Goal: Information Seeking & Learning: Learn about a topic

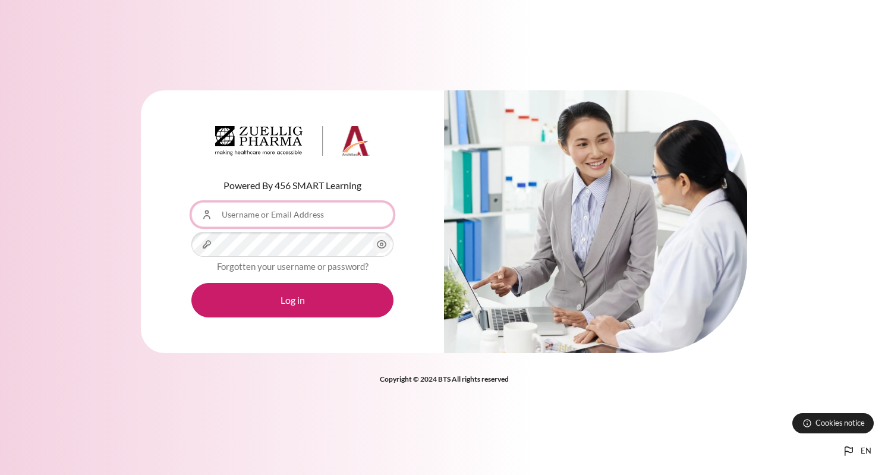
drag, startPoint x: 0, startPoint y: 0, endPoint x: 270, endPoint y: 220, distance: 348.3
click at [270, 220] on input "Username or Email Address" at bounding box center [292, 214] width 202 height 25
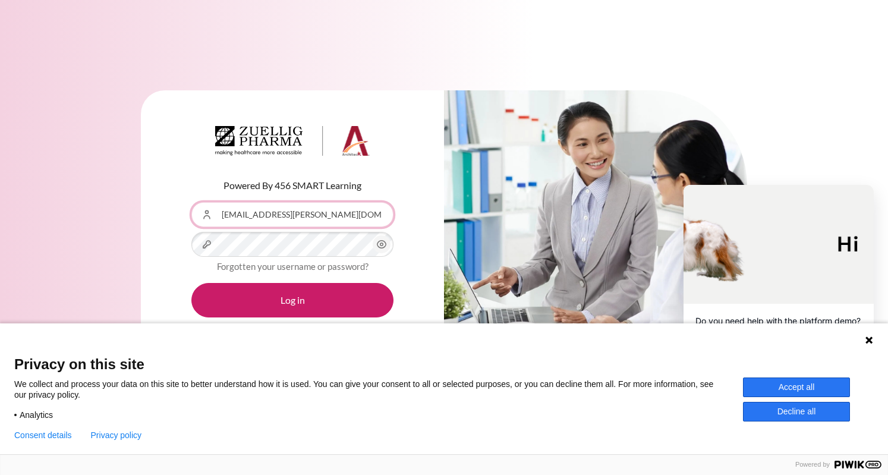
type input "[EMAIL_ADDRESS][PERSON_NAME][DOMAIN_NAME]"
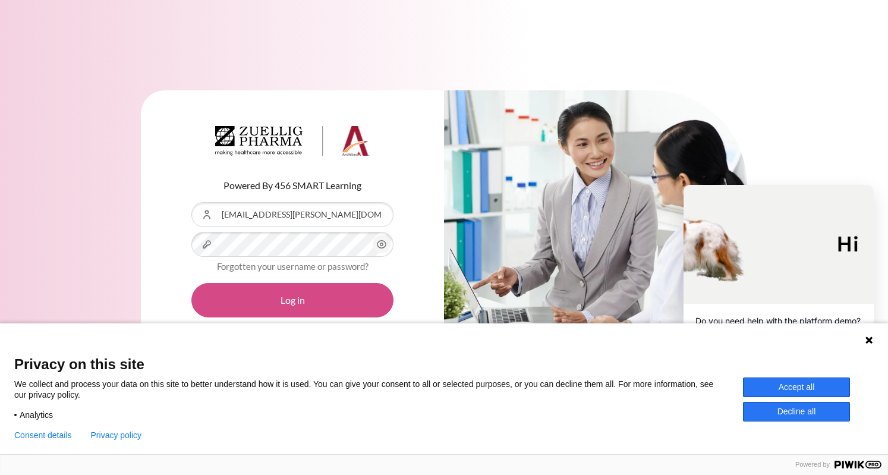
click at [322, 301] on button "Log in" at bounding box center [292, 300] width 202 height 34
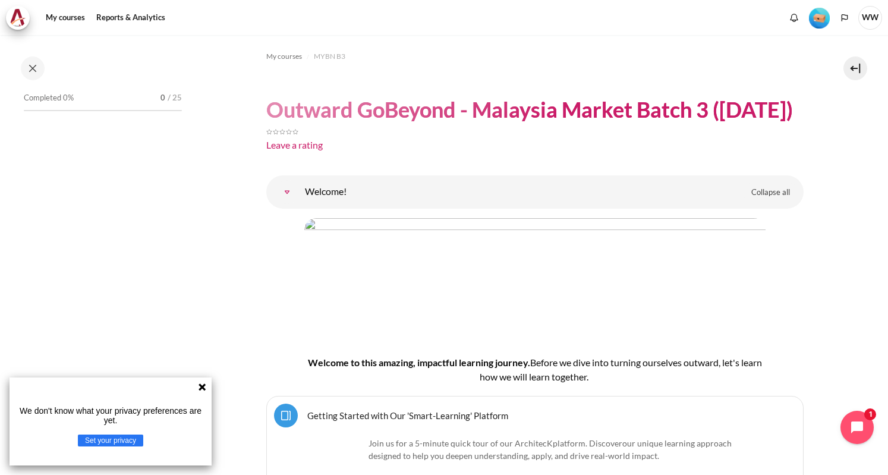
click at [202, 387] on icon at bounding box center [202, 387] width 7 height 7
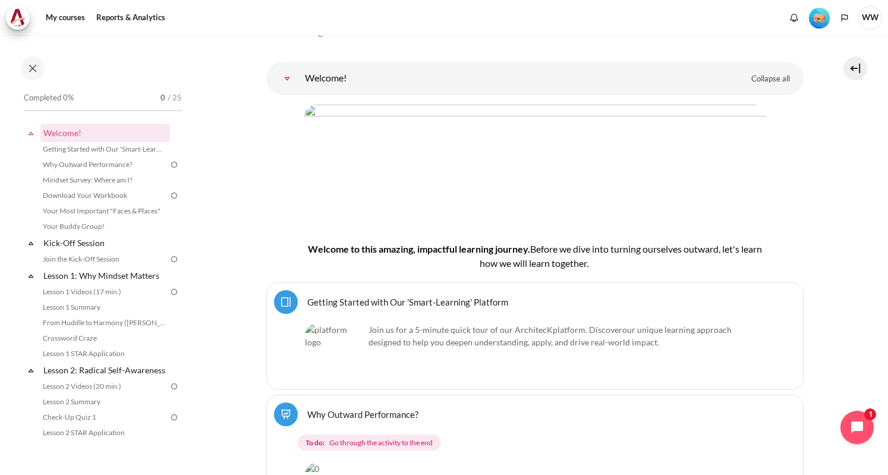
scroll to position [119, 0]
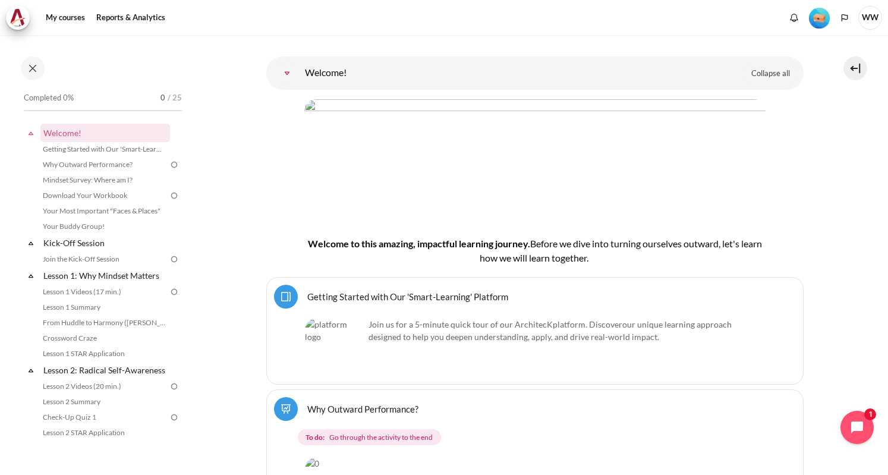
click at [299, 85] on link "Welcome!" at bounding box center [287, 73] width 24 height 24
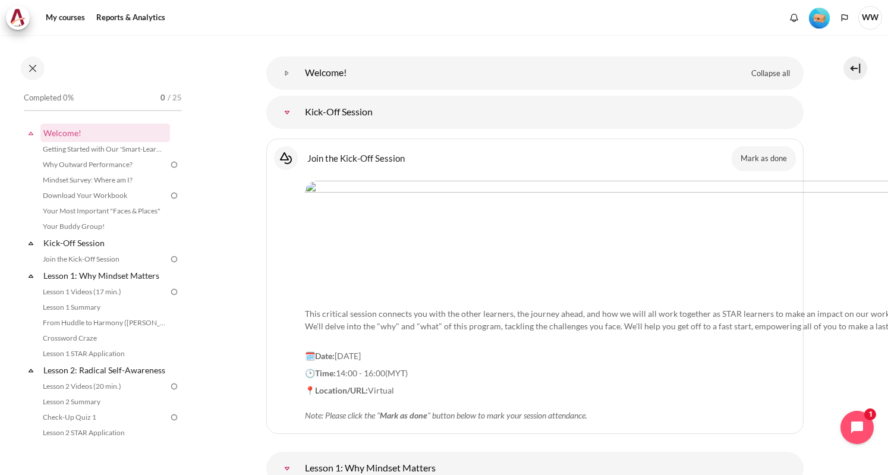
click at [299, 85] on link "Welcome!" at bounding box center [287, 73] width 24 height 24
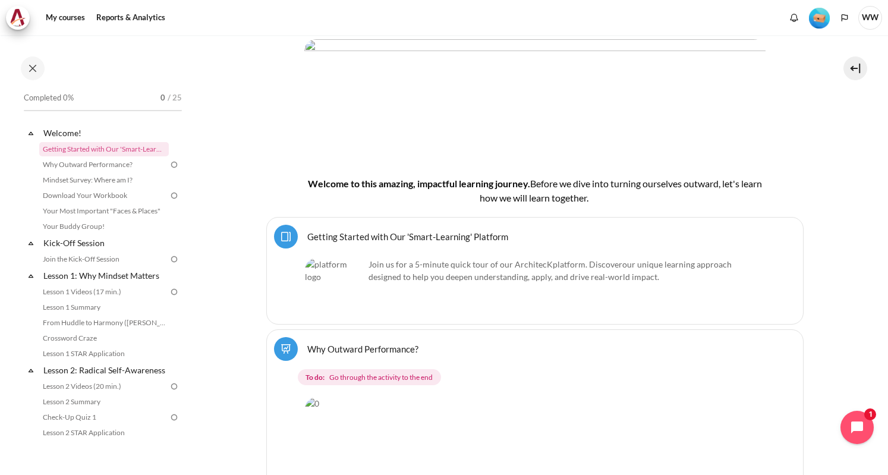
scroll to position [238, 0]
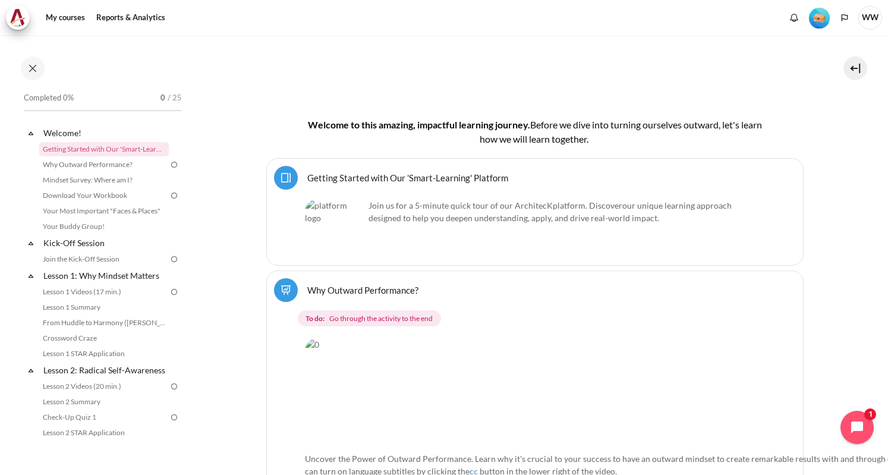
click at [452, 183] on link "Getting Started with Our 'Smart-Learning' Platform Page" at bounding box center [407, 177] width 201 height 11
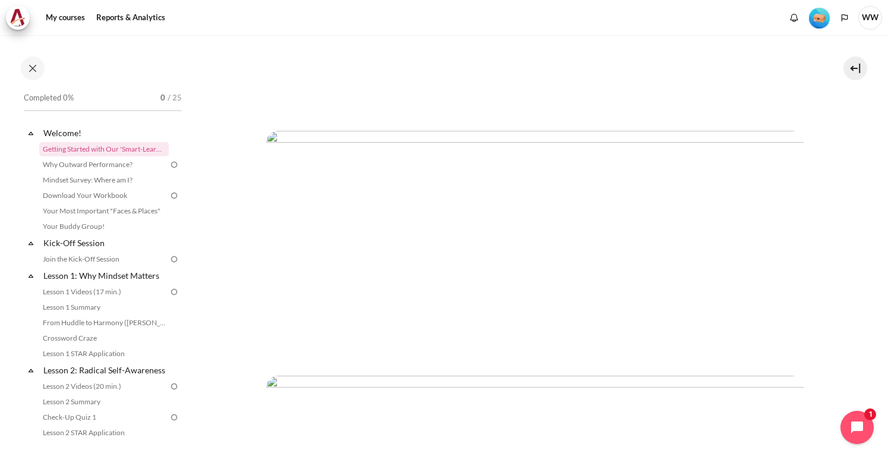
scroll to position [416, 0]
click at [510, 389] on img "Content" at bounding box center [535, 305] width 538 height 224
click at [532, 356] on img "Content" at bounding box center [535, 305] width 538 height 224
click at [691, 296] on img "Content" at bounding box center [535, 305] width 538 height 224
click at [634, 298] on img "Content" at bounding box center [535, 305] width 538 height 224
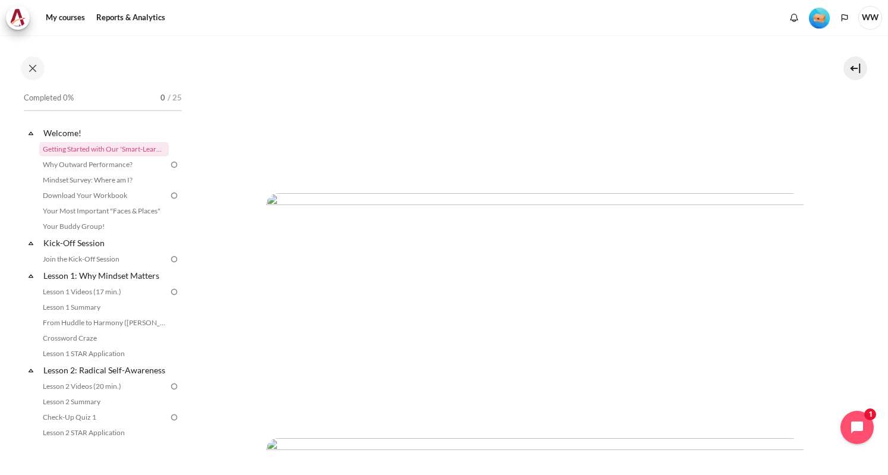
click at [642, 317] on img "Content" at bounding box center [535, 305] width 538 height 224
click at [785, 235] on img "Content" at bounding box center [535, 305] width 538 height 224
click at [655, 389] on img "Content" at bounding box center [535, 305] width 538 height 224
click at [604, 388] on img "Content" at bounding box center [535, 305] width 538 height 224
click at [575, 385] on img "Content" at bounding box center [535, 305] width 538 height 224
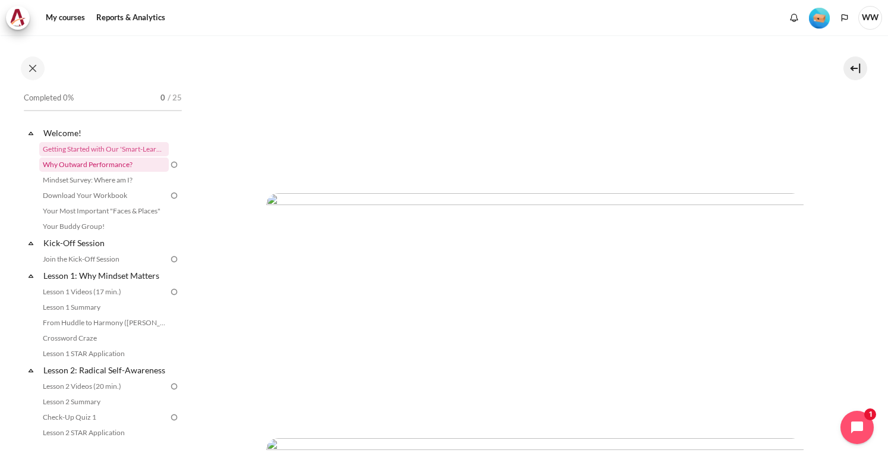
click at [98, 167] on link "Why Outward Performance?" at bounding box center [104, 165] width 130 height 14
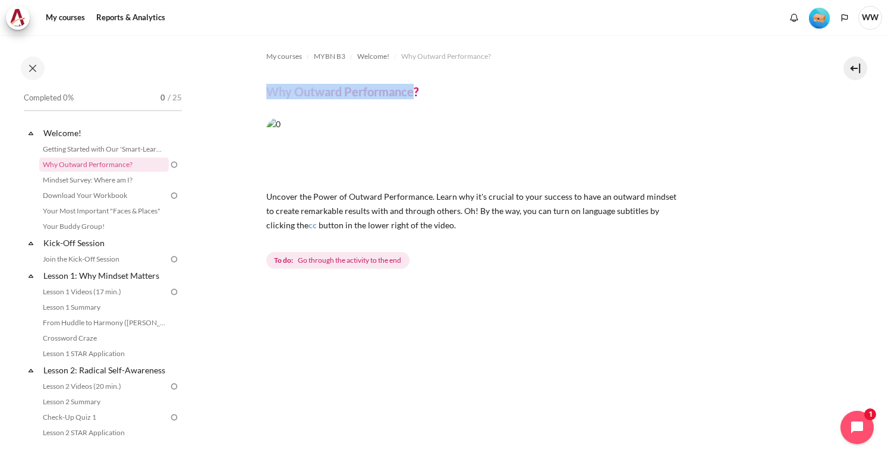
drag, startPoint x: 271, startPoint y: 92, endPoint x: 412, endPoint y: 88, distance: 141.0
click at [412, 88] on h4 "Why Outward Performance?" at bounding box center [342, 91] width 152 height 15
copy h4 "Why Outward Performance"
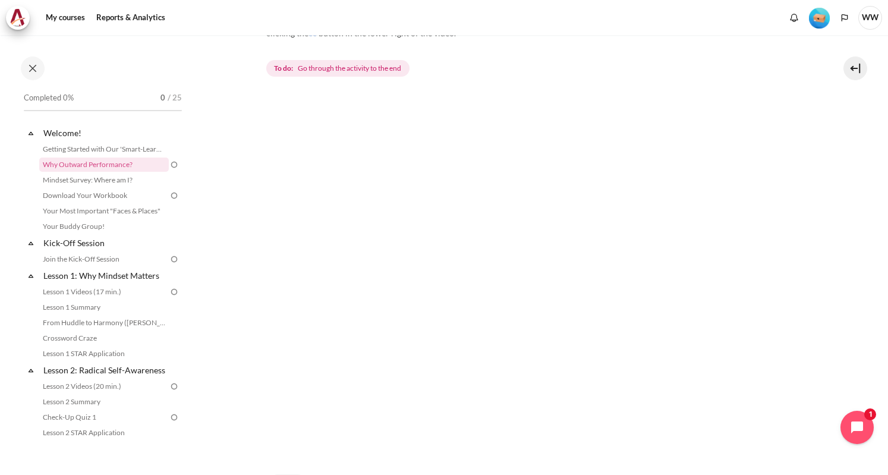
scroll to position [238, 0]
click at [807, 90] on section "My courses MYBN B3 Welcome! Why Outward Performance? Why Outward Performance? cc" at bounding box center [534, 165] width 689 height 737
click at [291, 436] on button "Next" at bounding box center [287, 441] width 43 height 25
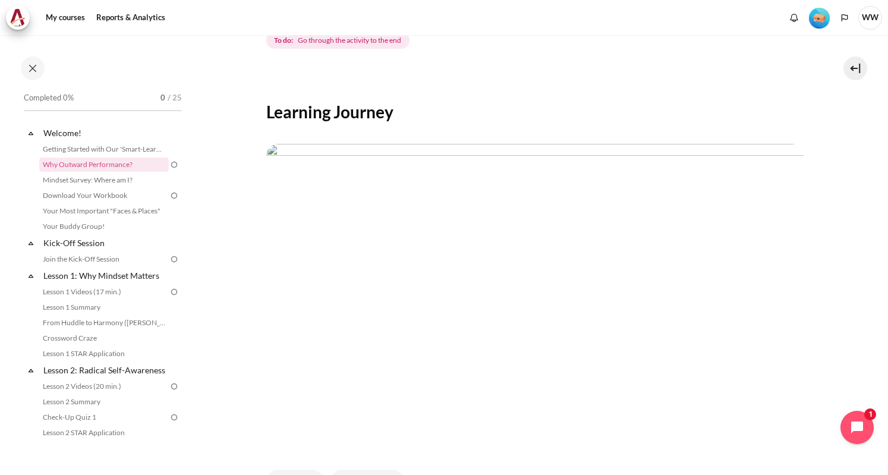
scroll to position [238, 0]
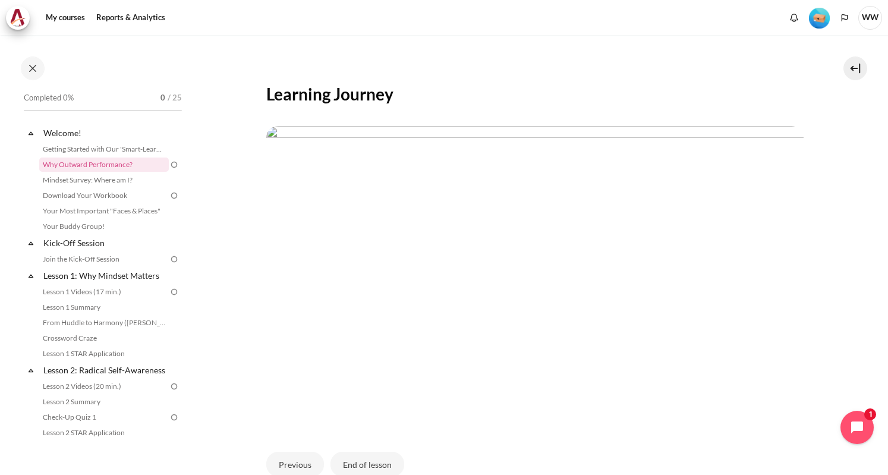
click at [768, 121] on div "Content" at bounding box center [535, 278] width 538 height 323
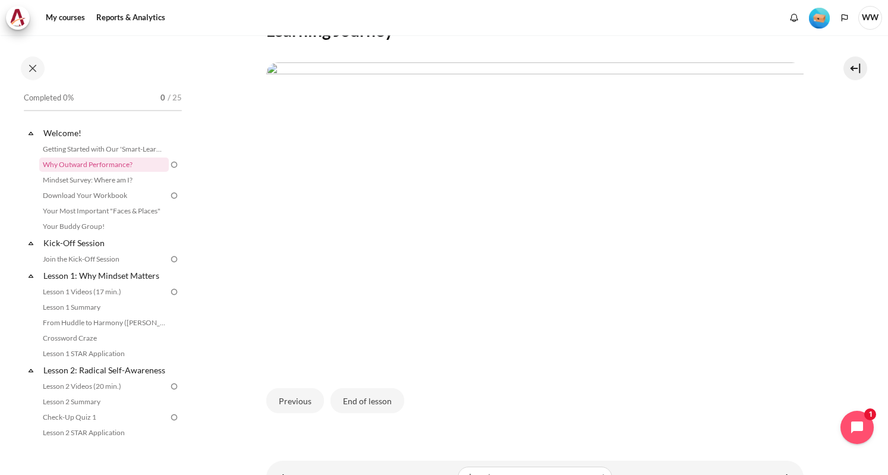
scroll to position [357, 0]
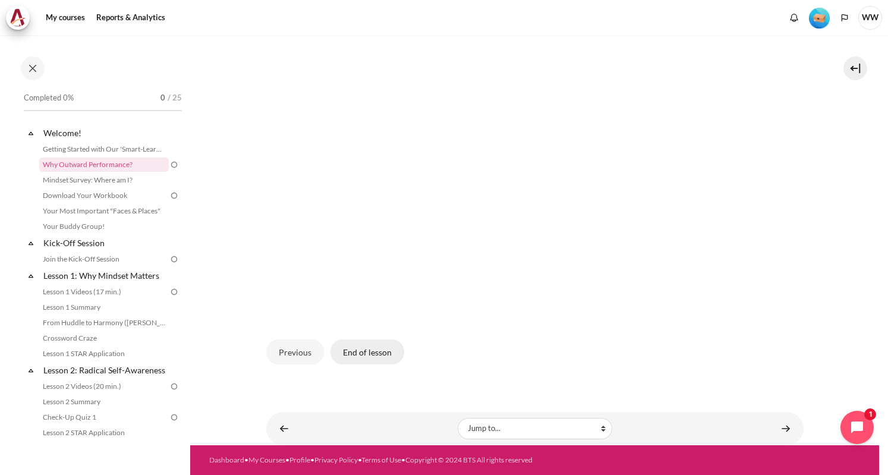
click at [383, 344] on button "End of lesson" at bounding box center [368, 352] width 74 height 25
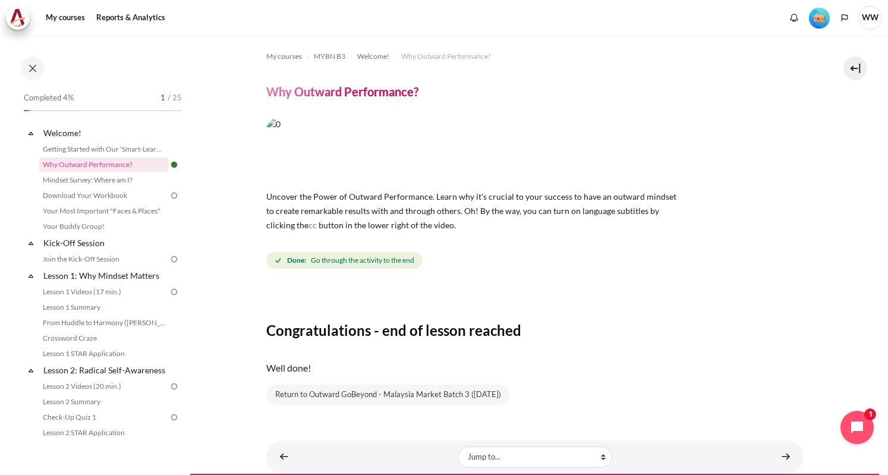
scroll to position [38, 0]
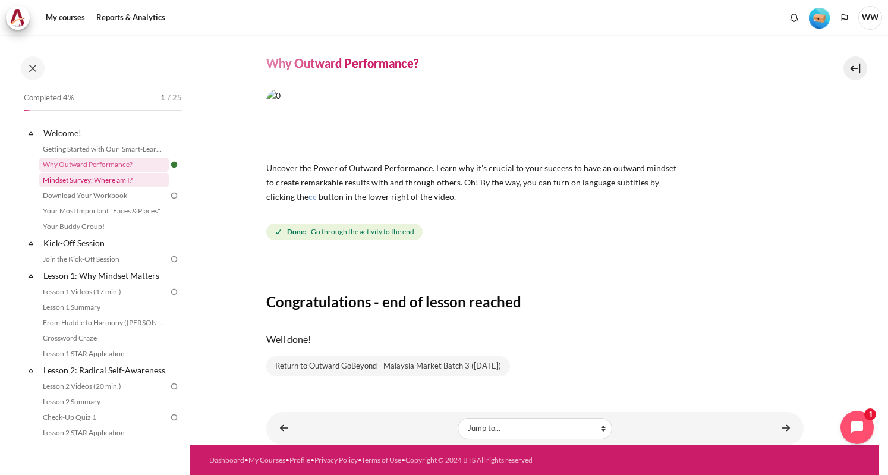
click at [94, 181] on link "Mindset Survey: Where am I?" at bounding box center [104, 180] width 130 height 14
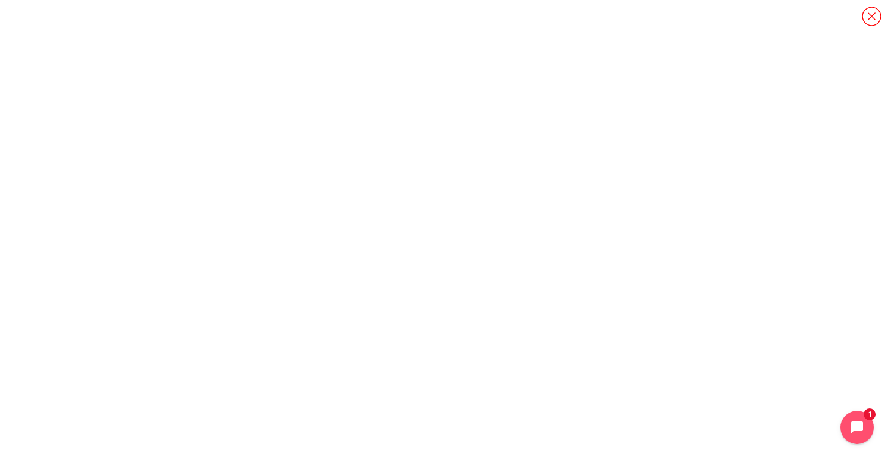
click at [872, 18] on icon "Content" at bounding box center [872, 16] width 21 height 21
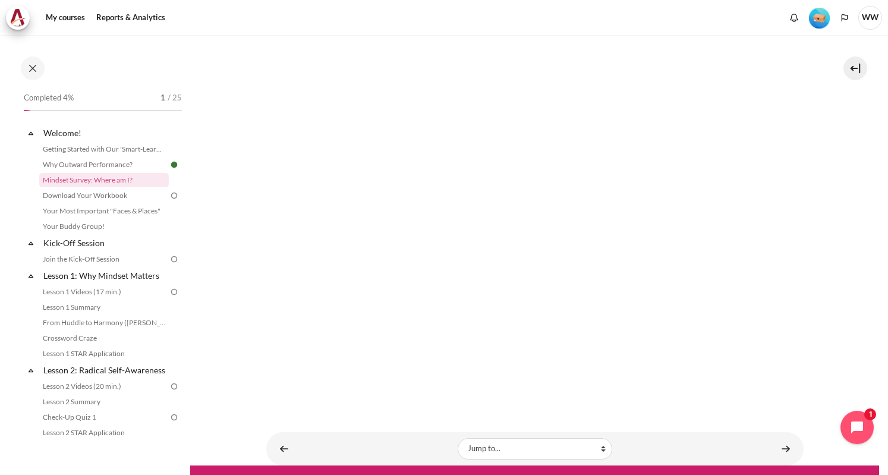
scroll to position [310, 0]
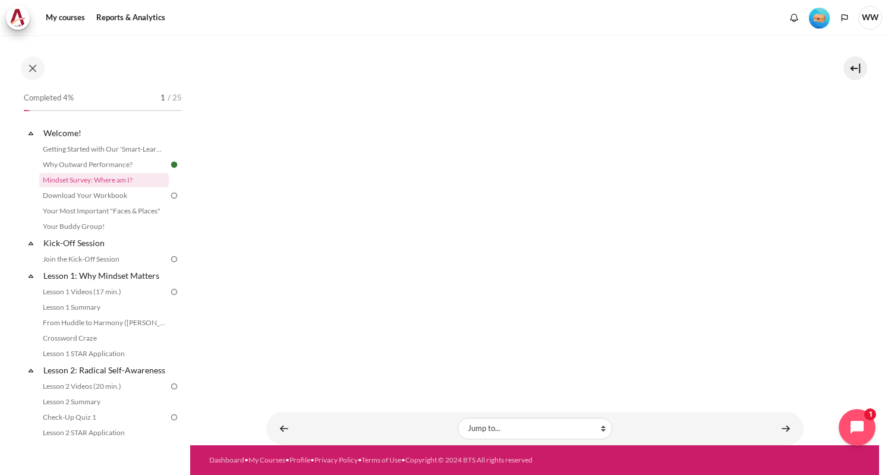
click at [863, 424] on icon "Open chat widget" at bounding box center [864, 428] width 18 height 18
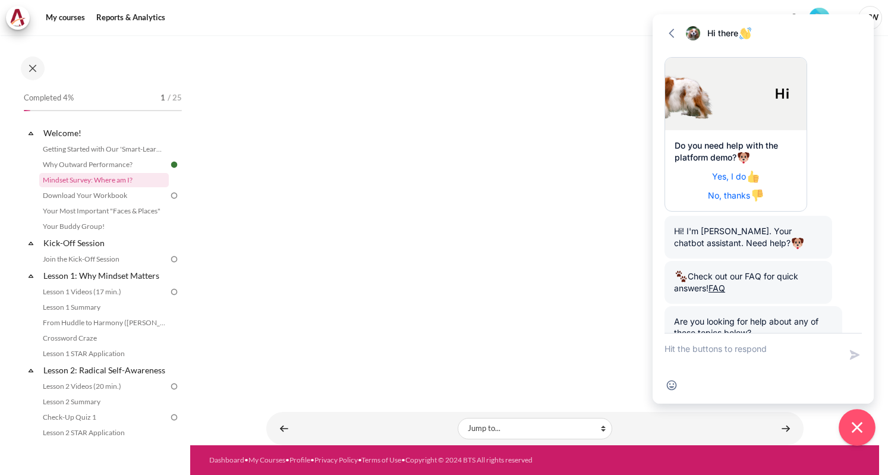
scroll to position [82, 0]
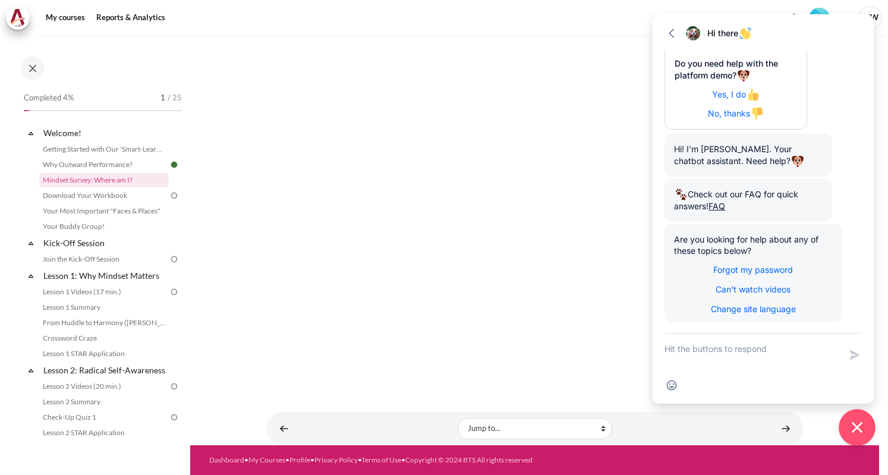
click at [865, 425] on icon "Close chat widget" at bounding box center [858, 428] width 18 height 18
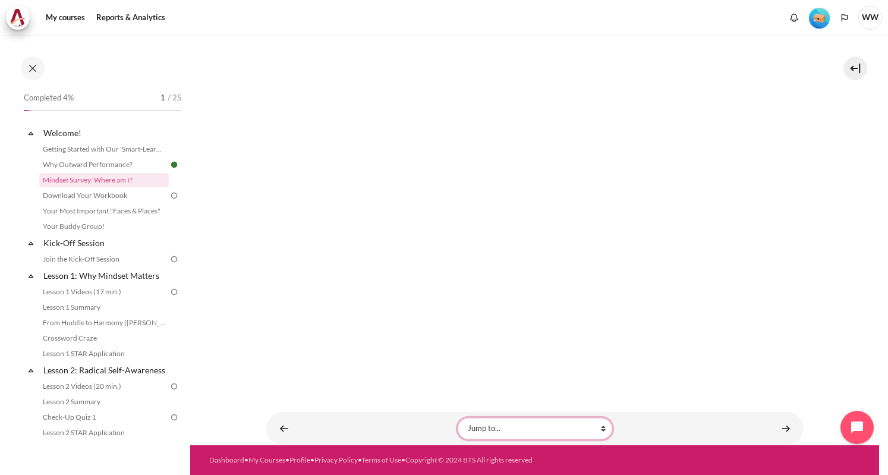
click at [512, 418] on select "Jump to... Getting Started with Our 'Smart-Learning' Platform Why Outward Perfo…" at bounding box center [535, 428] width 155 height 21
select select "/mod/folder/view.php?id=18757&forceview=1"
click at [458, 418] on select "Jump to... Getting Started with Our 'Smart-Learning' Platform Why Outward Perfo…" at bounding box center [535, 428] width 155 height 21
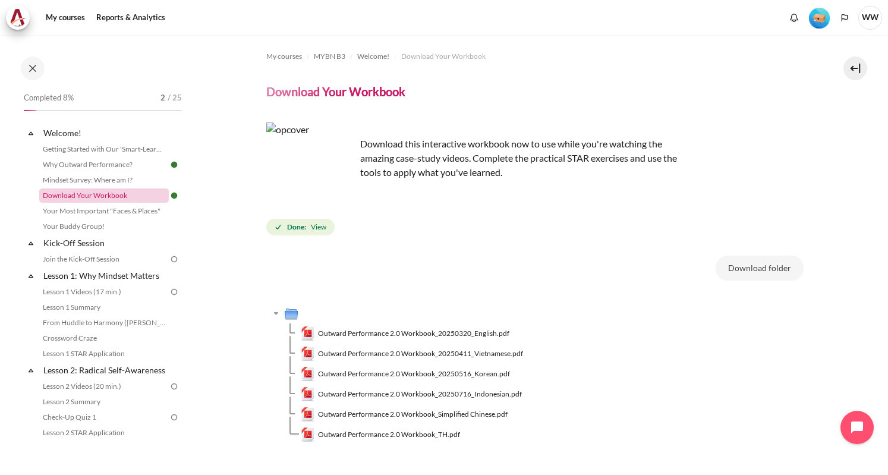
click at [77, 192] on link "Download Your Workbook" at bounding box center [104, 195] width 130 height 14
click at [464, 332] on span "Outward Performance 2.0 Workbook_20250320_English.pdf" at bounding box center [413, 333] width 191 height 11
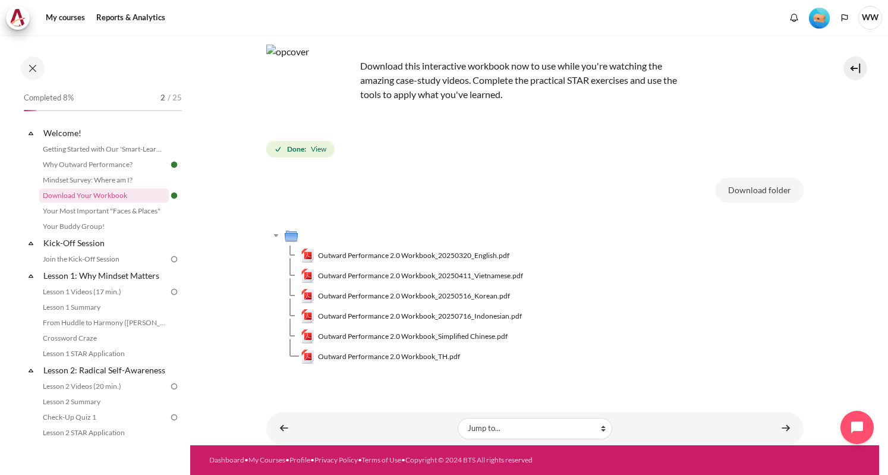
scroll to position [87, 0]
click at [610, 178] on div "Download folder" at bounding box center [535, 193] width 538 height 30
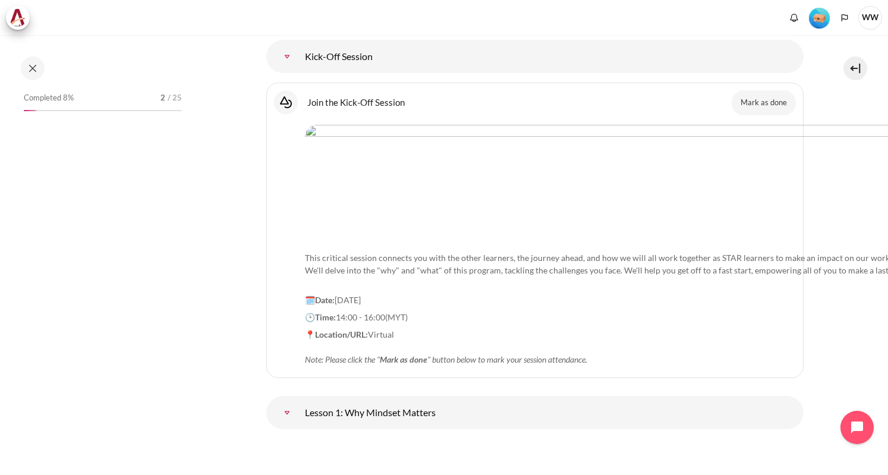
scroll to position [1282, 0]
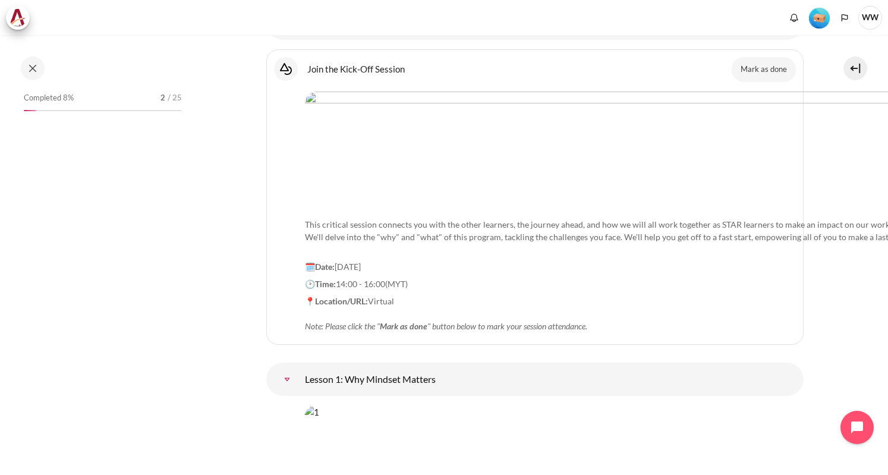
click at [26, 70] on button at bounding box center [33, 68] width 24 height 24
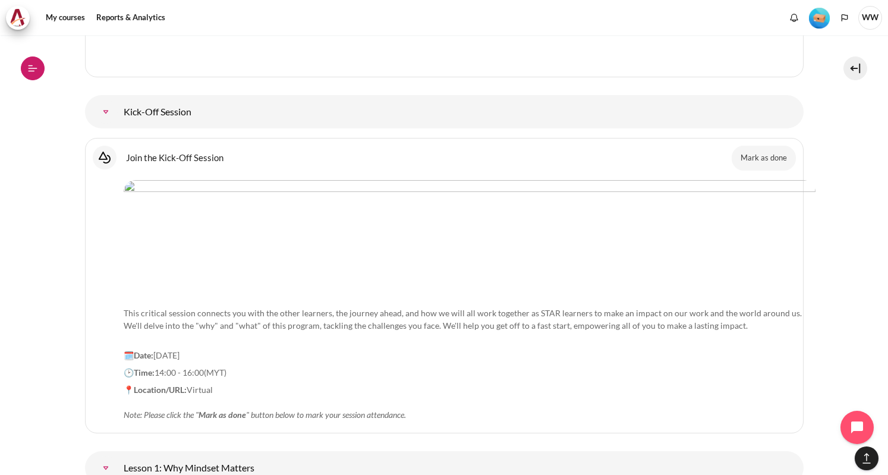
click at [37, 73] on icon at bounding box center [32, 68] width 11 height 11
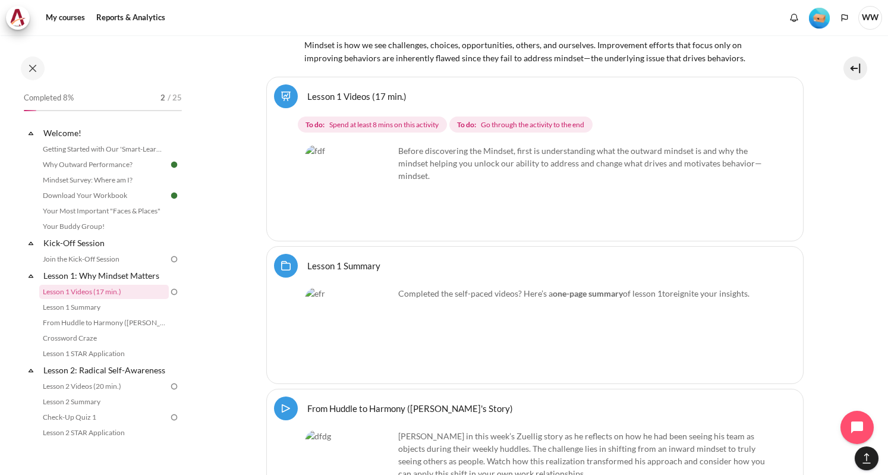
scroll to position [1758, 0]
